Goal: Book appointment/travel/reservation

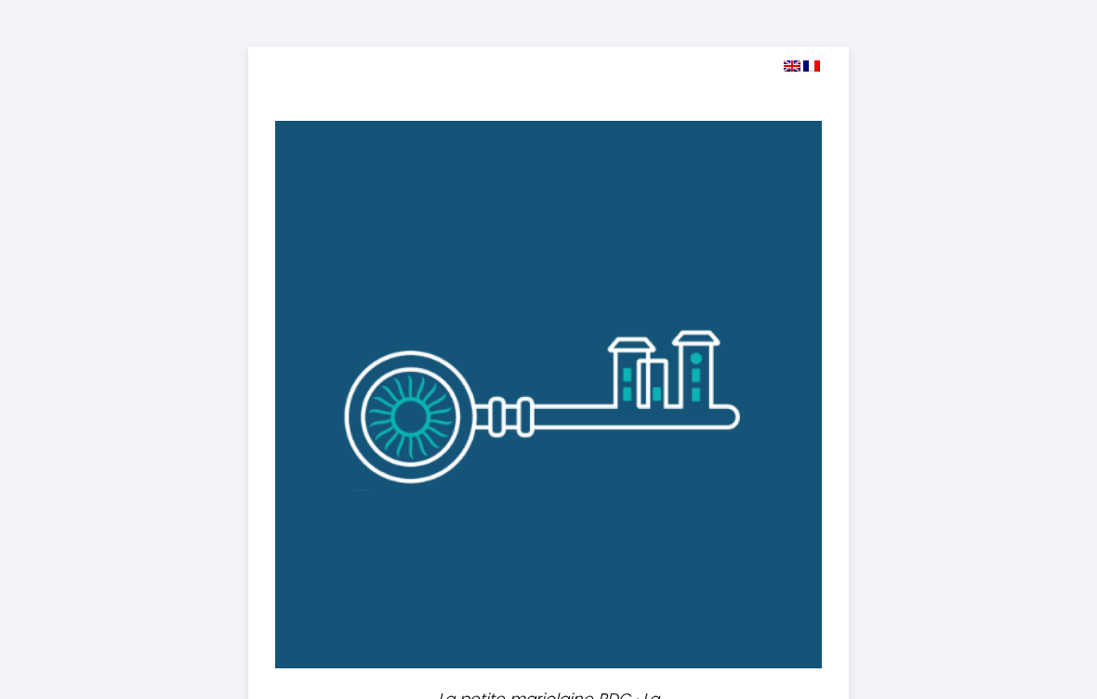
select select
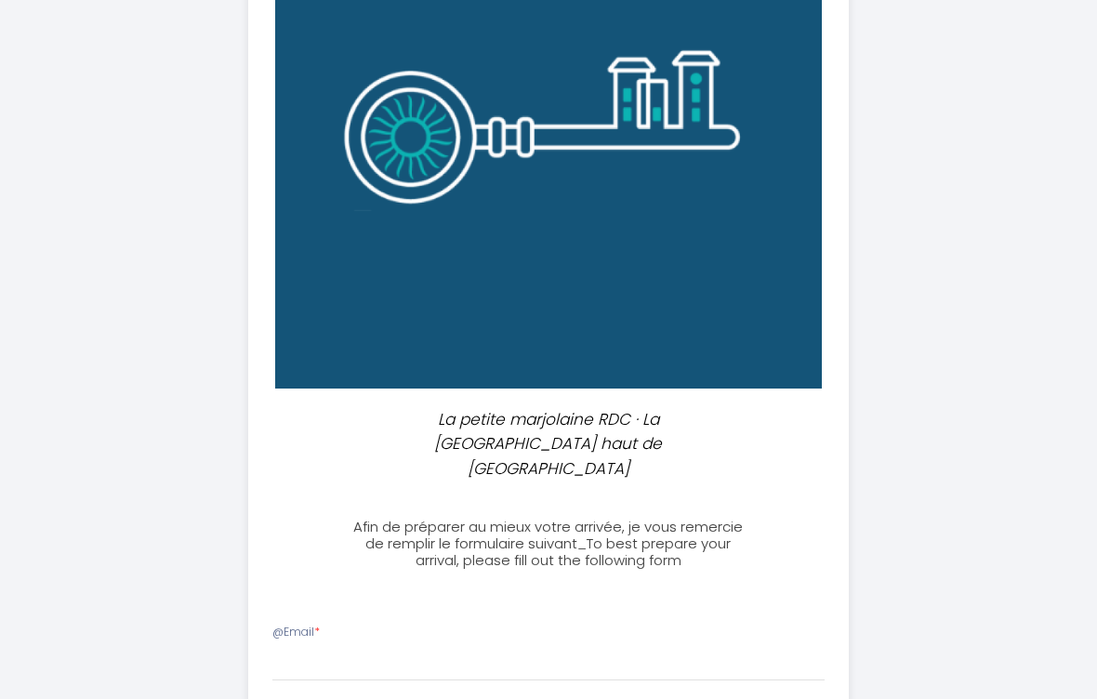
scroll to position [565, 0]
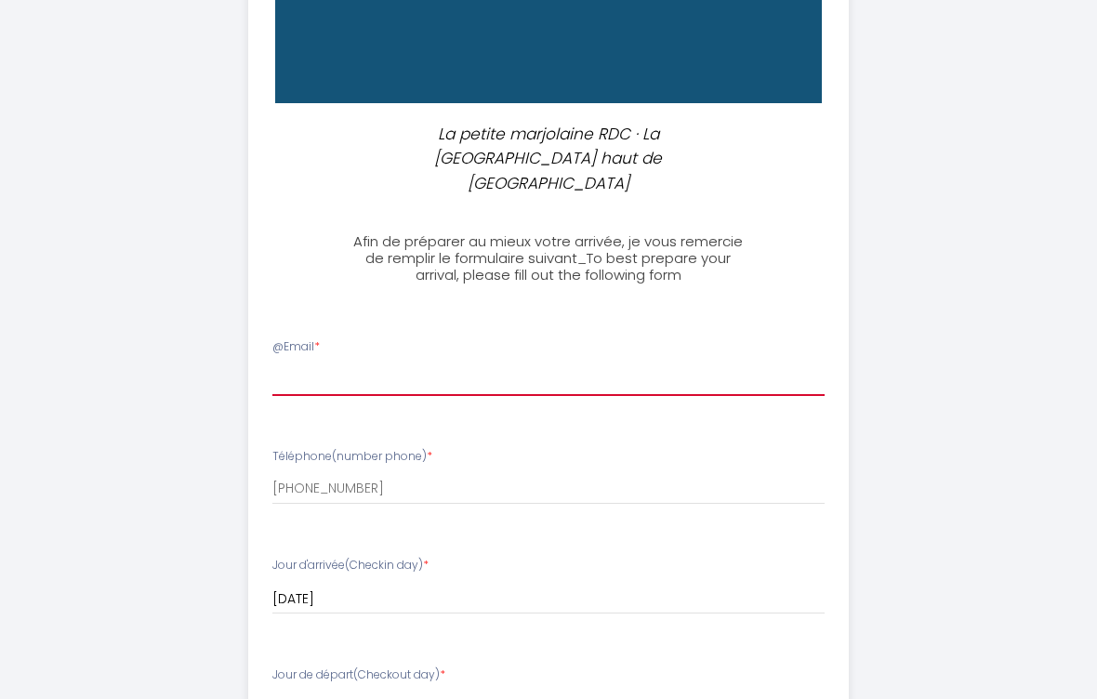
click at [357, 363] on input "@Email *" at bounding box center [548, 379] width 553 height 33
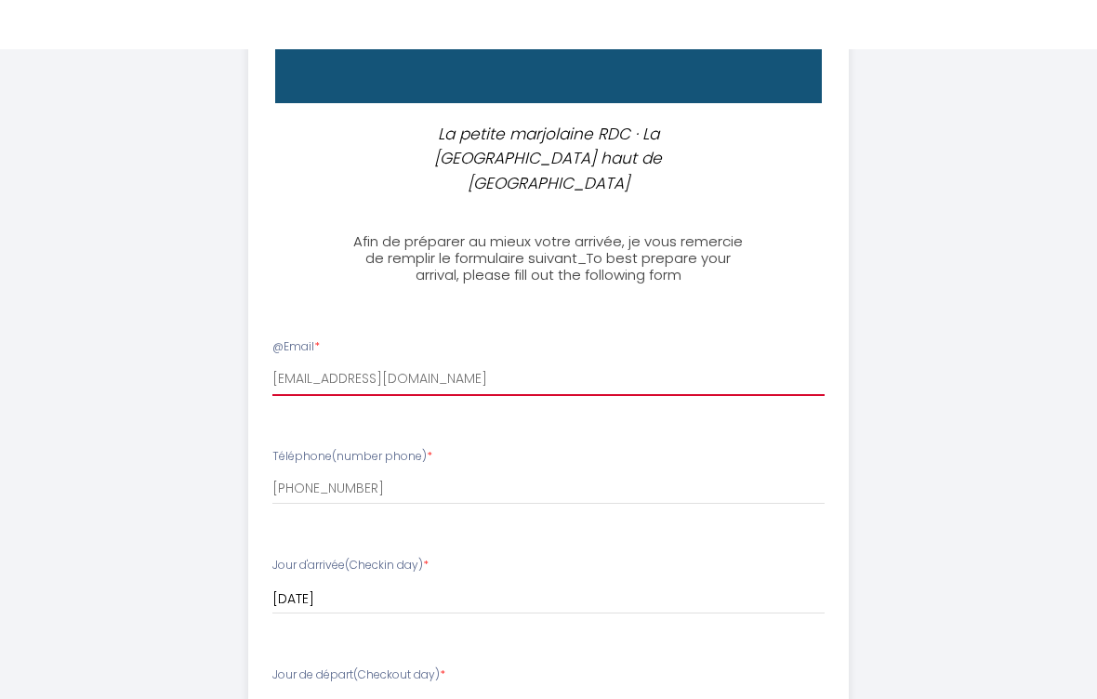
scroll to position [699, 0]
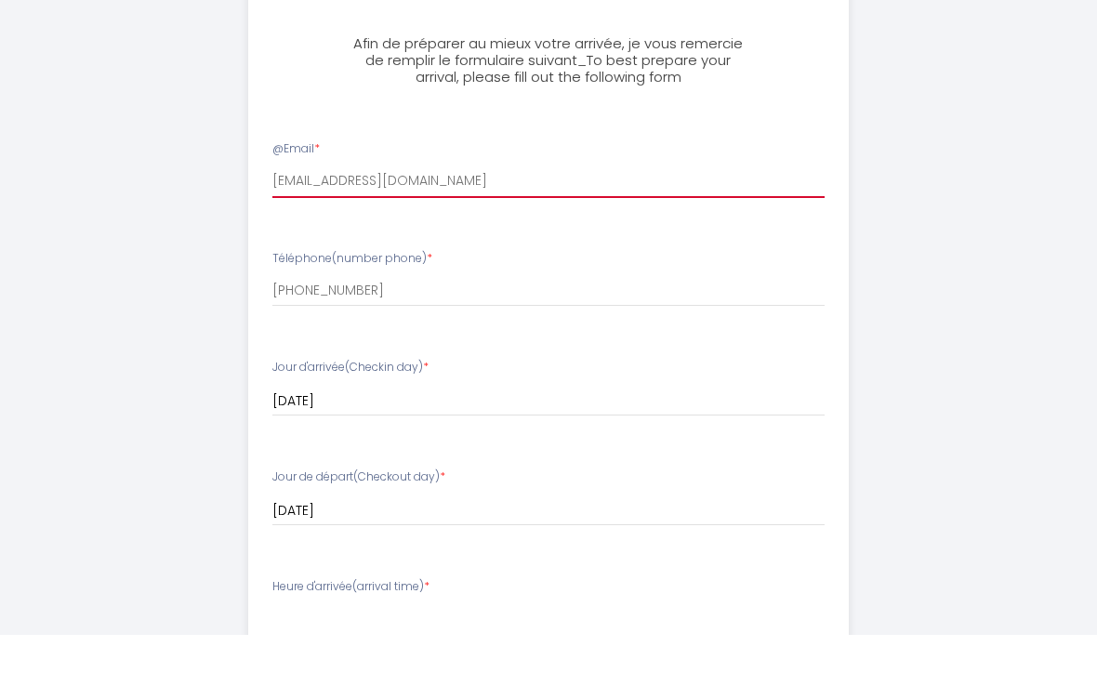
type input "[EMAIL_ADDRESS][DOMAIN_NAME]"
click at [352, 454] on input "[DATE]" at bounding box center [548, 466] width 553 height 24
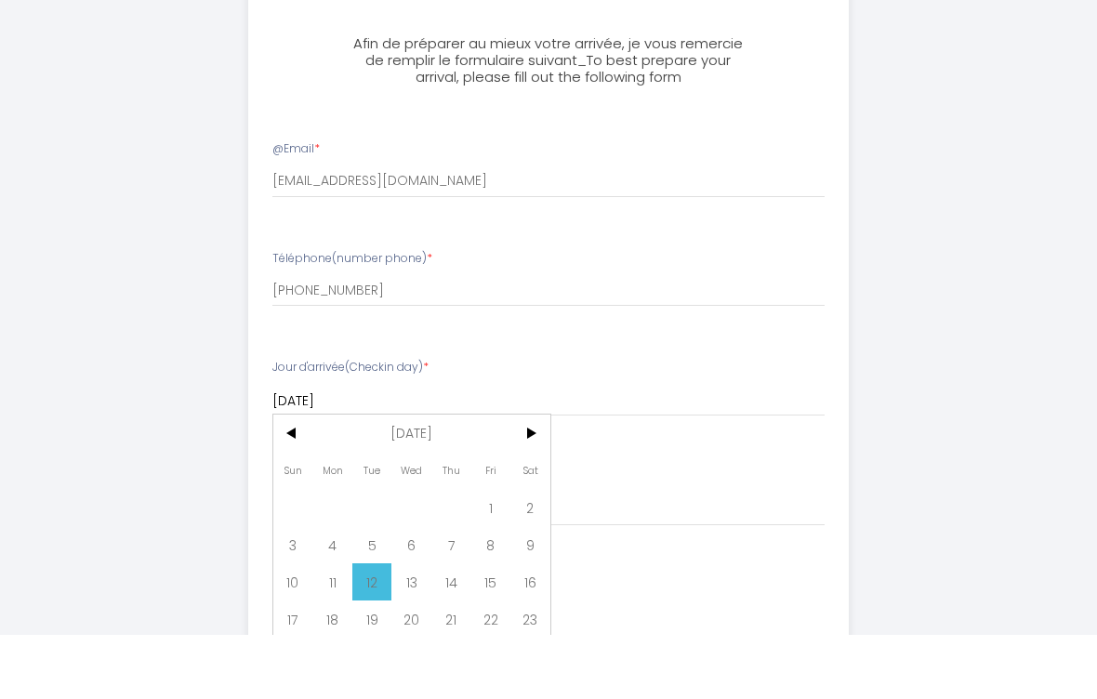
scroll to position [764, 0]
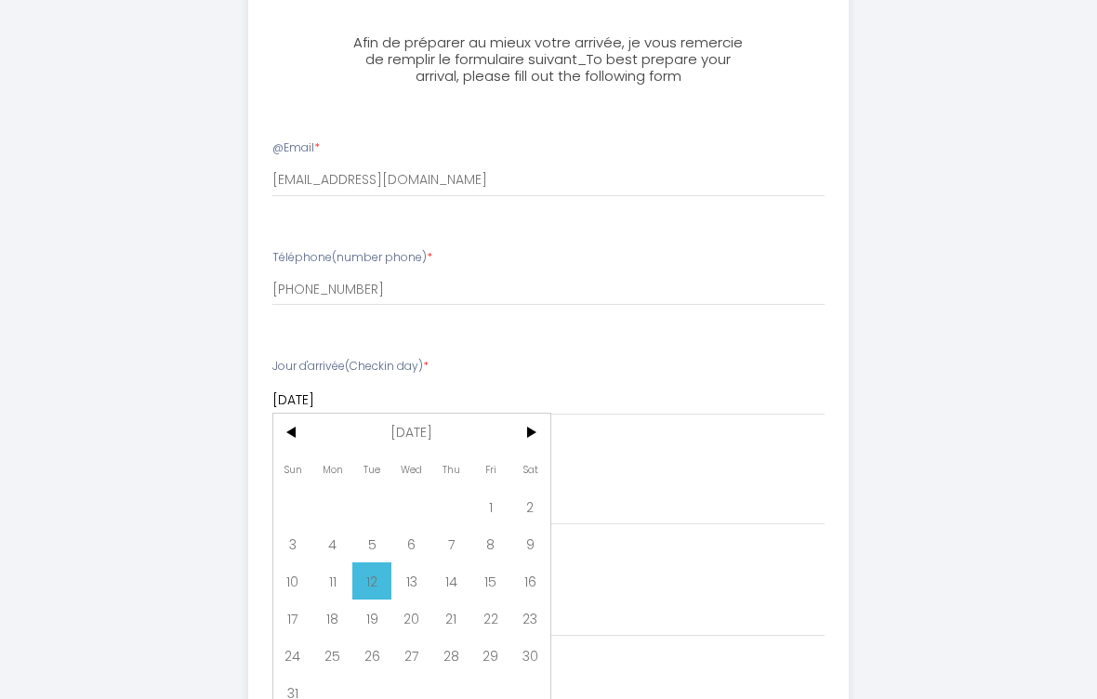
click at [377, 562] on span "12" at bounding box center [372, 580] width 40 height 37
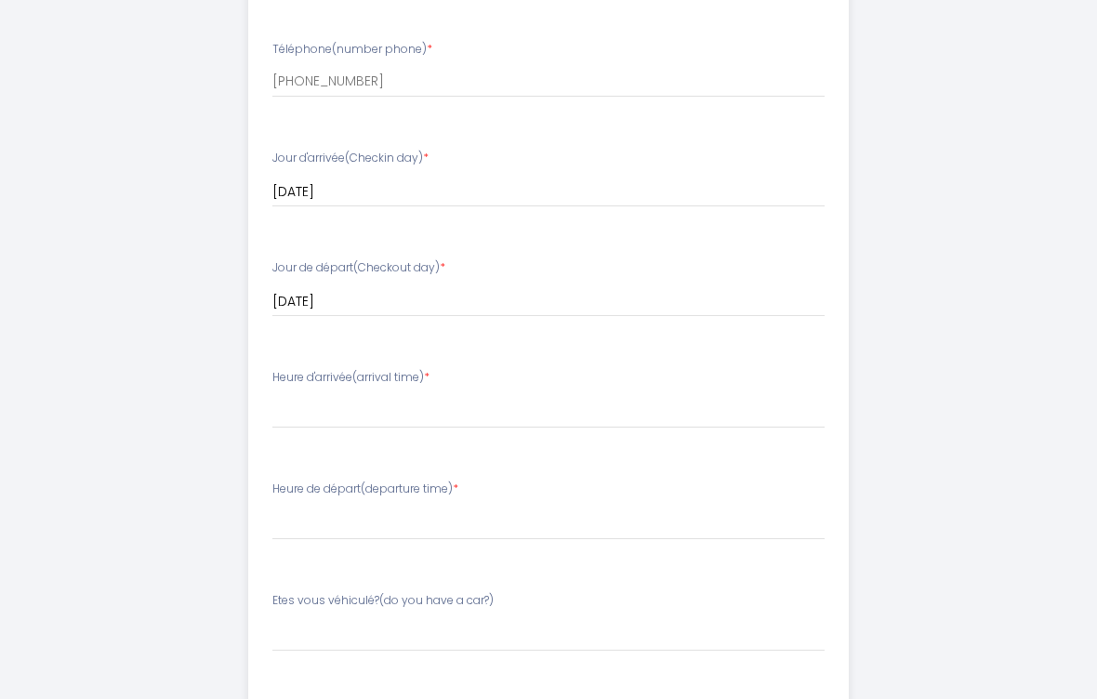
scroll to position [1000, 0]
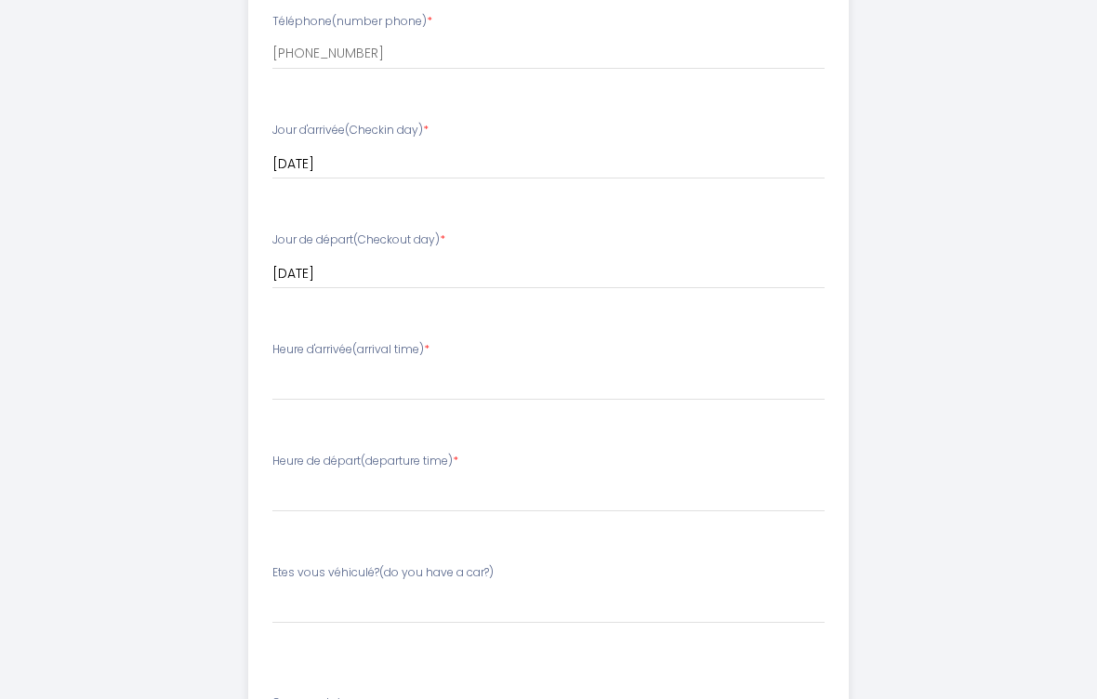
click at [427, 374] on li "Heure d'arrivée(arrival time) * 16:00 16:30 17:00 17:30 18:00 18:30 19:00 19:30…" at bounding box center [549, 380] width 600 height 100
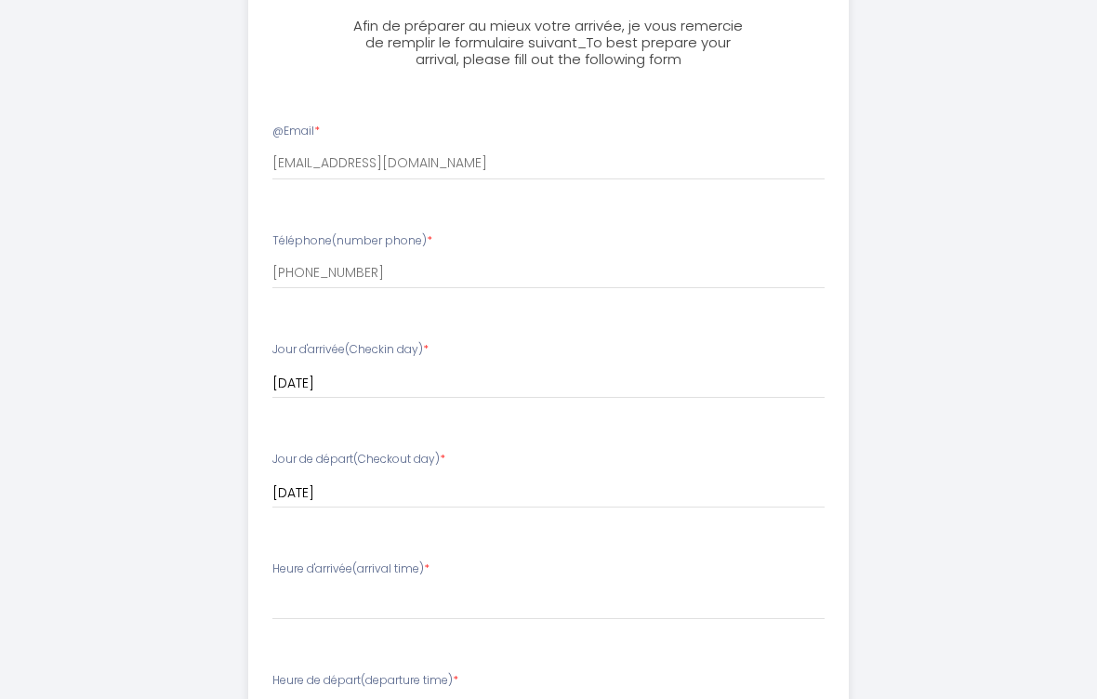
scroll to position [779, 0]
select select "16:00"
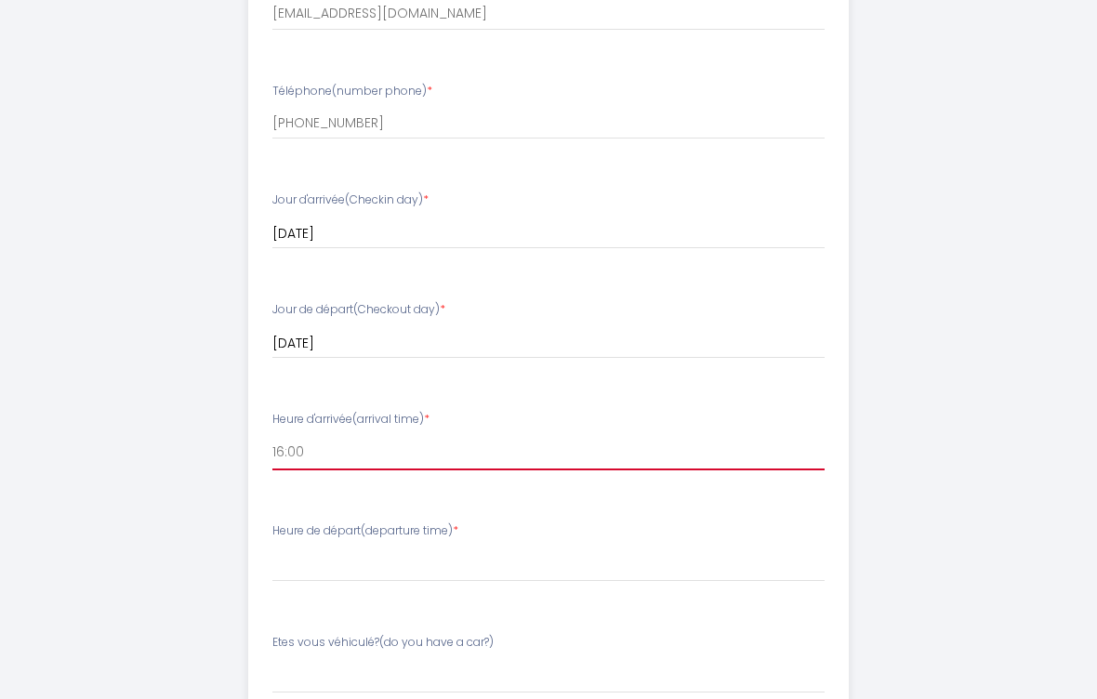
scroll to position [1140, 0]
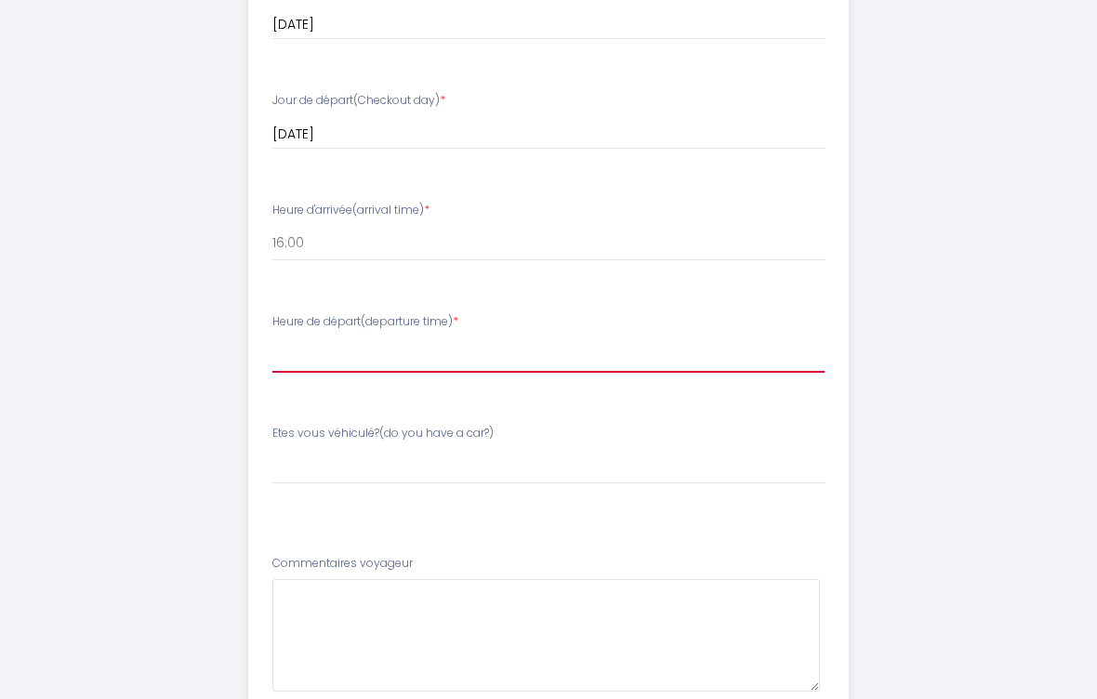
select select "10:00"
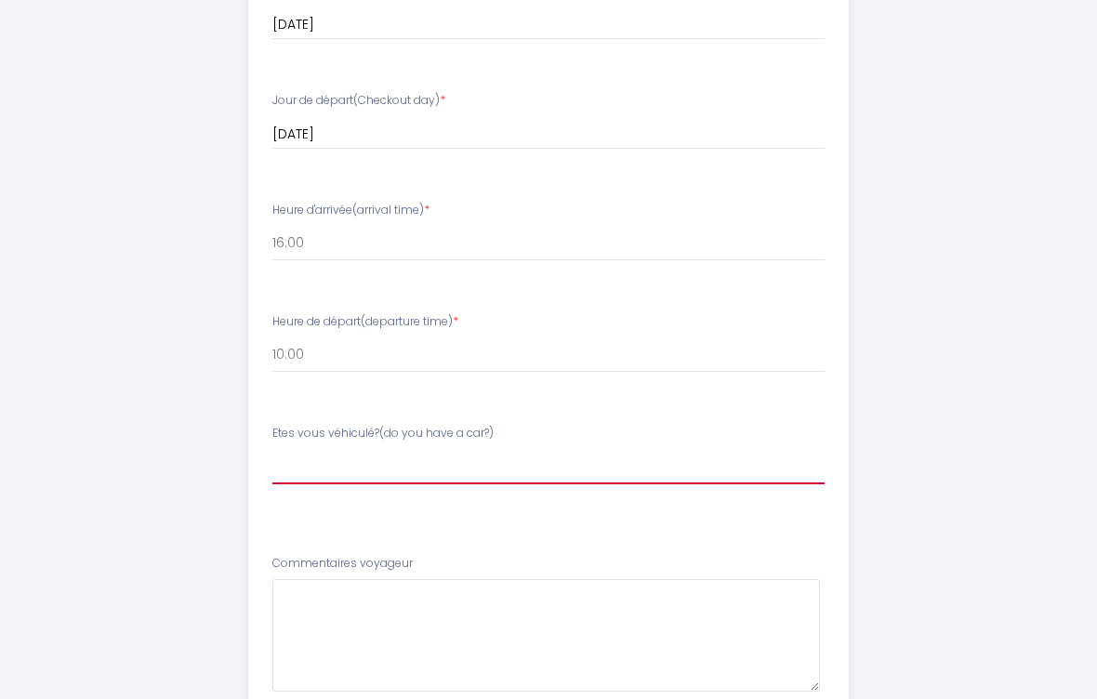
select select "oui"
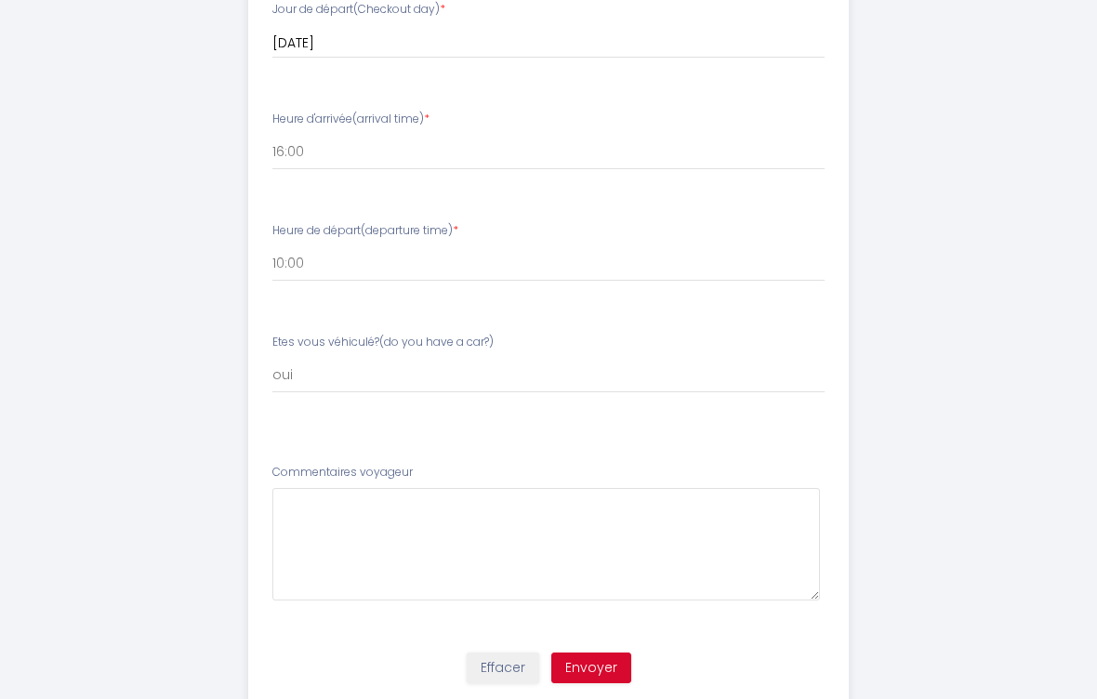
click at [588, 653] on button "Envoyer" at bounding box center [591, 669] width 80 height 32
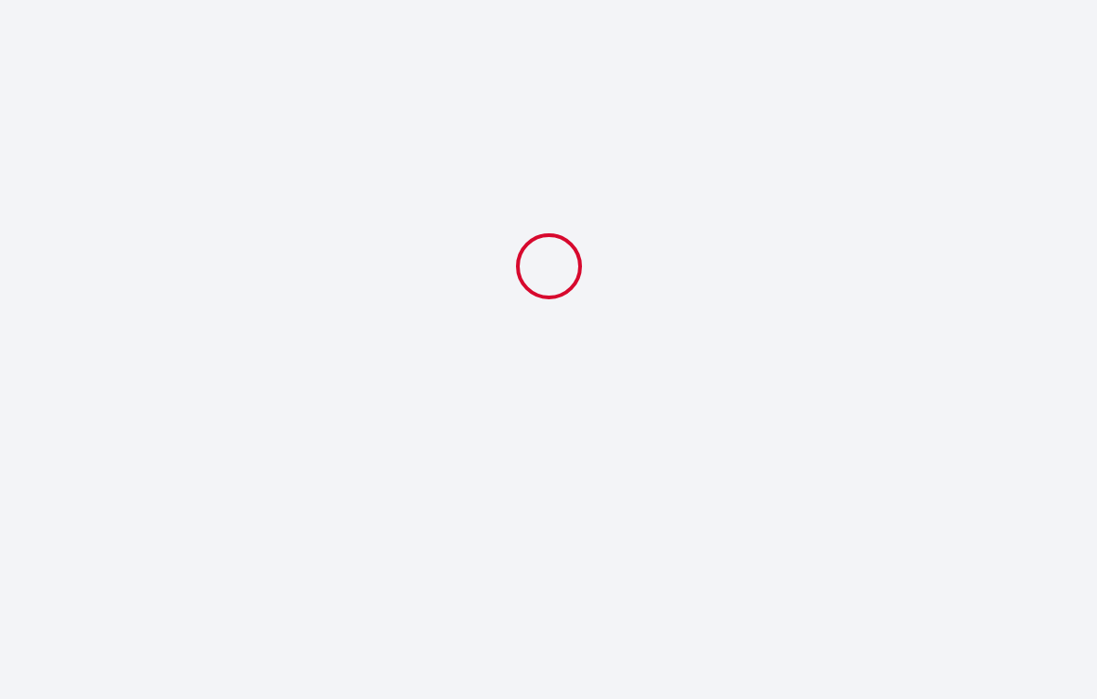
scroll to position [0, 0]
select select "10:00"
select select "oui"
